Goal: Complete application form: Complete application form

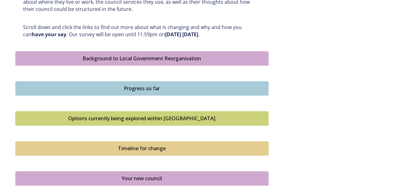
scroll to position [327, 0]
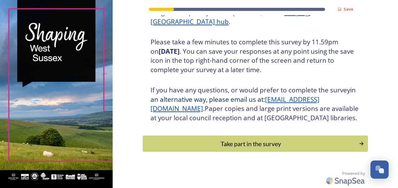
scroll to position [112, 0]
click at [246, 143] on div "Take part in the survey" at bounding box center [250, 143] width 211 height 9
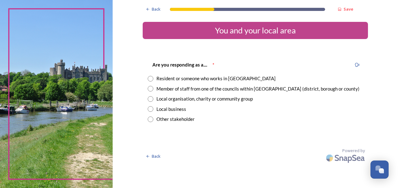
click at [149, 89] on input "radio" at bounding box center [151, 89] width 6 height 6
radio input "true"
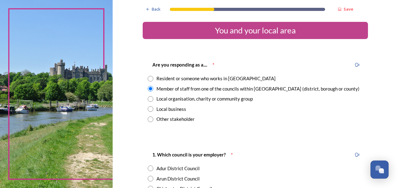
click at [148, 77] on input "radio" at bounding box center [151, 79] width 6 height 6
radio input "true"
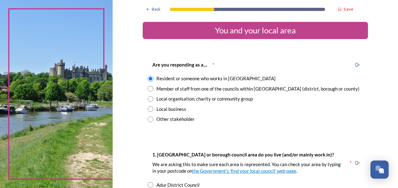
click at [150, 89] on input "radio" at bounding box center [151, 89] width 6 height 6
radio input "true"
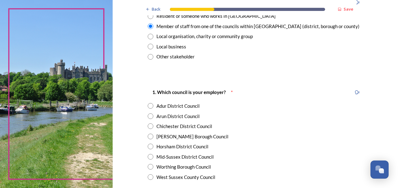
scroll to position [94, 0]
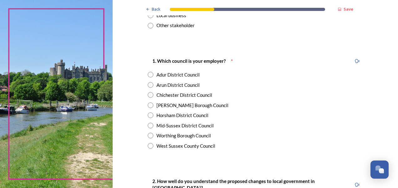
click at [148, 146] on input "radio" at bounding box center [151, 146] width 6 height 6
radio input "true"
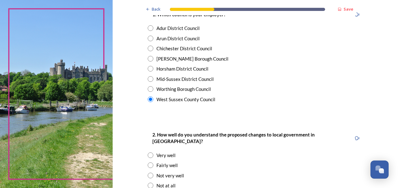
scroll to position [188, 0]
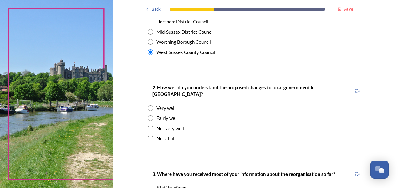
click at [149, 126] on input "radio" at bounding box center [151, 129] width 6 height 6
radio input "true"
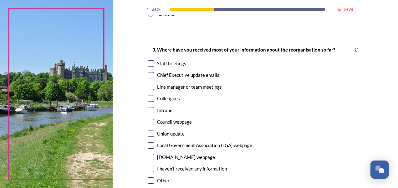
scroll to position [313, 0]
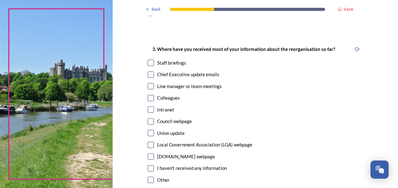
click at [149, 107] on input "checkbox" at bounding box center [151, 110] width 6 height 6
checkbox input "true"
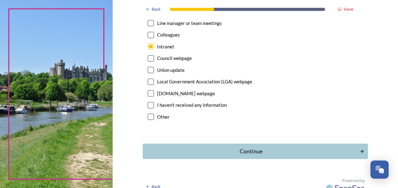
scroll to position [376, 0]
click at [243, 147] on div "Continue" at bounding box center [251, 151] width 212 height 8
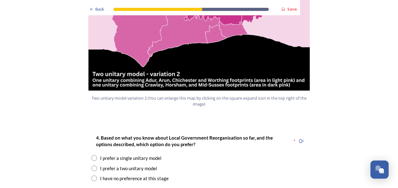
scroll to position [751, 0]
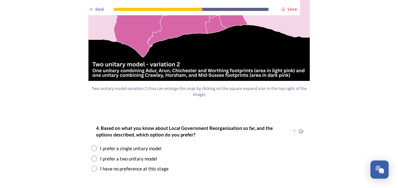
click at [93, 146] on input "radio" at bounding box center [94, 149] width 6 height 6
radio input "true"
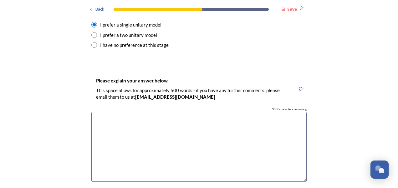
scroll to position [876, 0]
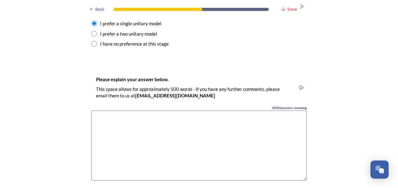
click at [120, 112] on textarea at bounding box center [198, 146] width 215 height 70
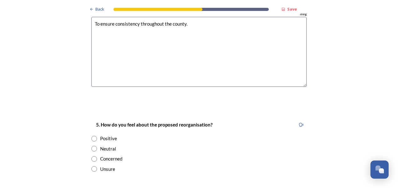
type textarea "To ensure consistency throughout the county."
click at [91, 146] on input "radio" at bounding box center [94, 149] width 6 height 6
radio input "true"
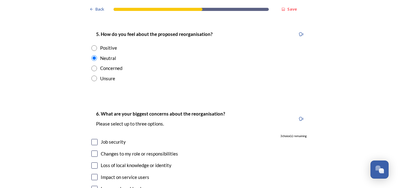
scroll to position [1064, 0]
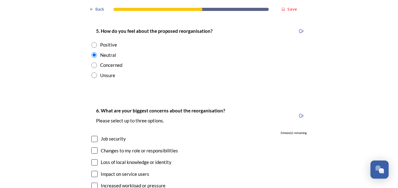
click at [94, 160] on input "checkbox" at bounding box center [94, 163] width 6 height 6
checkbox input "true"
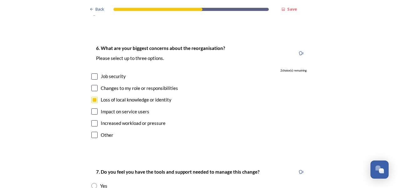
scroll to position [1189, 0]
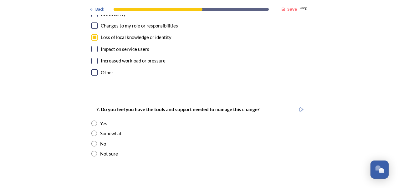
click at [91, 131] on input "radio" at bounding box center [94, 134] width 6 height 6
radio input "true"
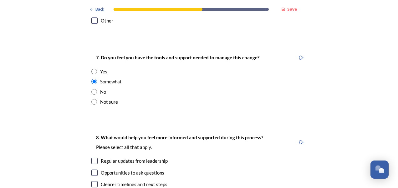
scroll to position [1314, 0]
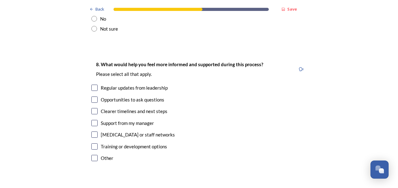
click at [93, 108] on input "checkbox" at bounding box center [94, 111] width 6 height 6
checkbox input "true"
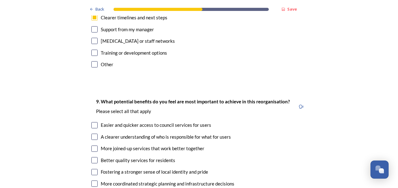
scroll to position [1439, 0]
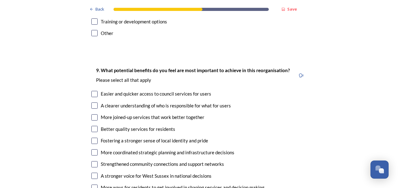
click at [91, 91] on input "checkbox" at bounding box center [94, 94] width 6 height 6
checkbox input "true"
click at [91, 103] on input "checkbox" at bounding box center [94, 106] width 6 height 6
checkbox input "true"
click at [91, 114] on input "checkbox" at bounding box center [94, 117] width 6 height 6
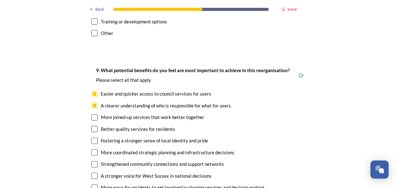
checkbox input "true"
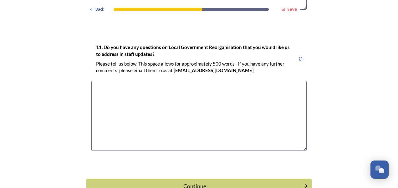
scroll to position [1827, 0]
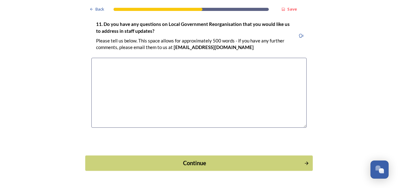
click at [184, 159] on div "Continue" at bounding box center [195, 163] width 212 height 8
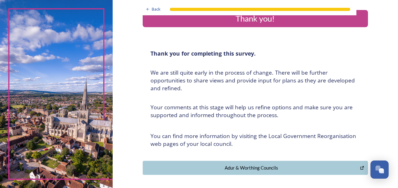
scroll to position [0, 0]
